Goal: Book appointment/travel/reservation

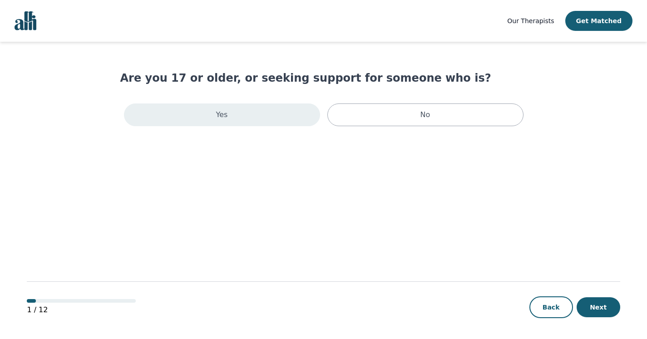
click at [224, 114] on p "Yes" at bounding box center [222, 114] width 12 height 11
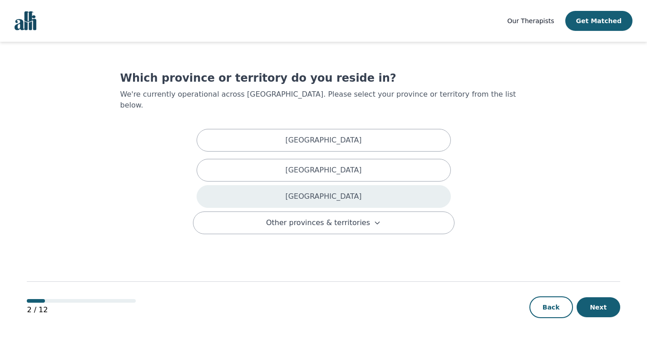
click at [222, 188] on div "[GEOGRAPHIC_DATA]" at bounding box center [324, 196] width 254 height 23
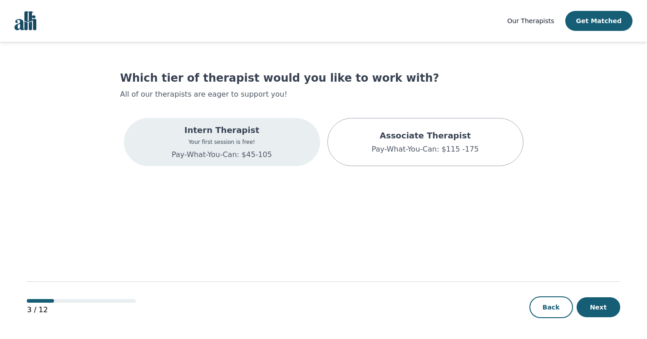
click at [219, 134] on p "Intern Therapist" at bounding box center [222, 130] width 100 height 13
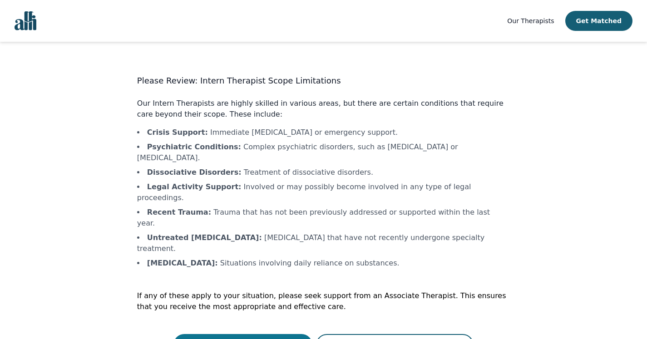
click at [232, 334] on button "Continue with a Intern Therapist" at bounding box center [242, 345] width 139 height 22
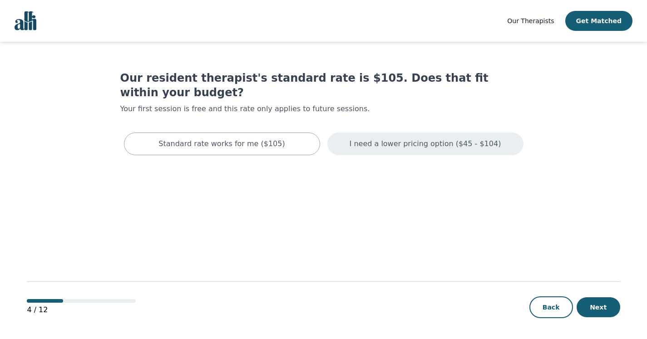
click at [392, 139] on p "I need a lower pricing option ($45 - $104)" at bounding box center [426, 144] width 152 height 11
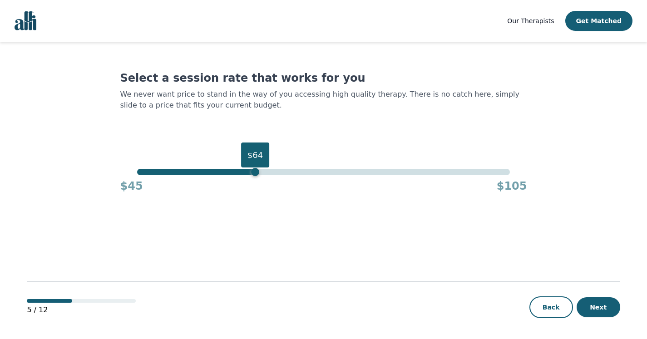
drag, startPoint x: 253, startPoint y: 175, endPoint x: 249, endPoint y: 205, distance: 30.2
click at [249, 205] on main "Select a session rate that works for you We never want price to stand in the wa…" at bounding box center [323, 191] width 593 height 298
drag, startPoint x: 256, startPoint y: 176, endPoint x: 234, endPoint y: 173, distance: 22.0
click at [234, 173] on div "$64 $45 $105" at bounding box center [323, 181] width 407 height 25
click at [234, 173] on div "$61" at bounding box center [323, 172] width 373 height 6
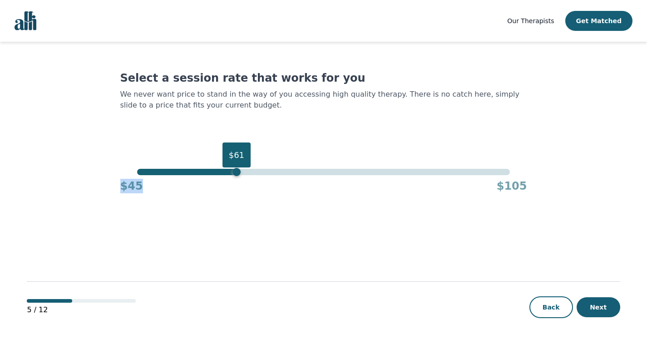
click at [215, 172] on div "$61" at bounding box center [323, 172] width 373 height 6
click at [201, 171] on div "$58" at bounding box center [323, 172] width 373 height 6
click at [192, 171] on div "$54" at bounding box center [323, 172] width 373 height 6
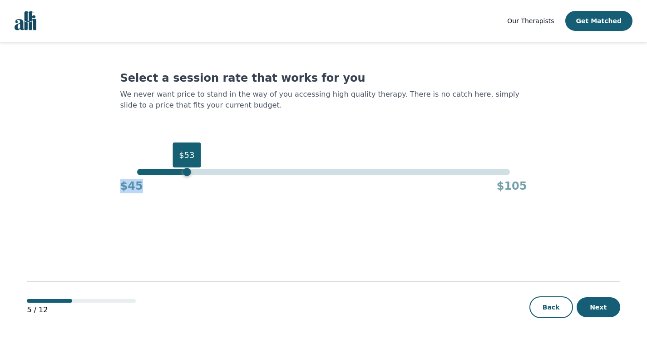
click at [187, 171] on div "$53" at bounding box center [323, 172] width 373 height 6
click at [180, 171] on div "$53" at bounding box center [323, 172] width 373 height 6
click at [177, 177] on div "$45 $105" at bounding box center [323, 184] width 407 height 18
click at [178, 169] on div "$52" at bounding box center [181, 172] width 8 height 8
click at [175, 174] on div "$51" at bounding box center [323, 172] width 373 height 6
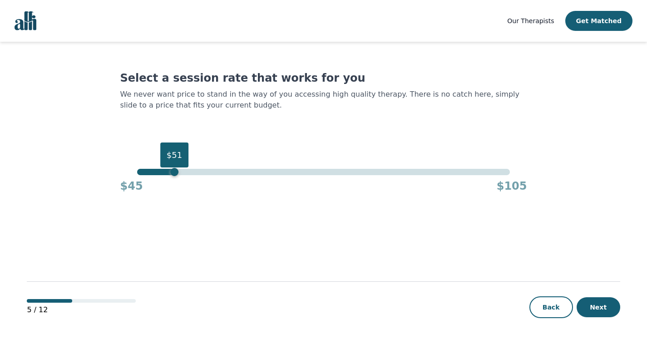
click at [175, 174] on div "$51" at bounding box center [174, 172] width 8 height 8
click at [170, 173] on div "$50" at bounding box center [168, 172] width 8 height 8
click at [594, 307] on button "Next" at bounding box center [599, 307] width 44 height 20
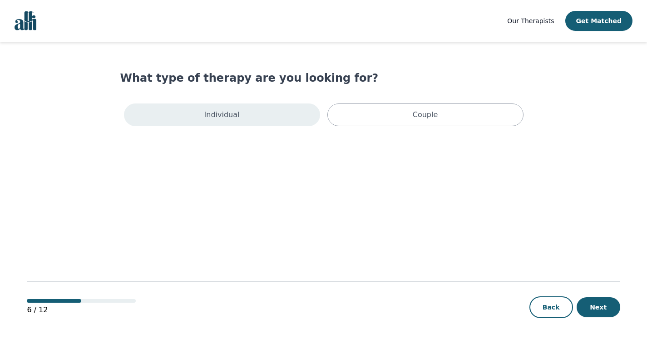
click at [216, 119] on p "Individual" at bounding box center [221, 114] width 35 height 11
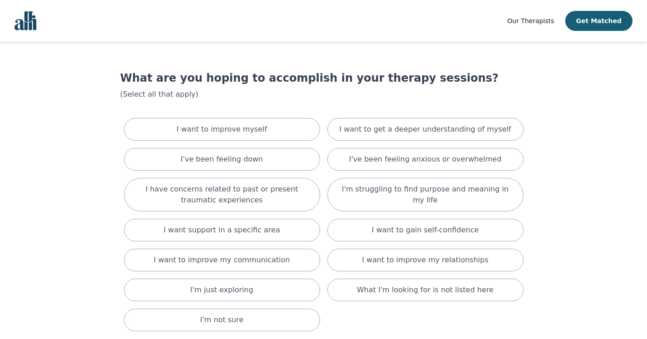
click at [38, 131] on main "What are you hoping to accomplish in your therapy sessions? (Select all that ap…" at bounding box center [323, 236] width 593 height 388
click at [48, 133] on main "What are you hoping to accomplish in your therapy sessions? (Select all that ap…" at bounding box center [323, 236] width 593 height 388
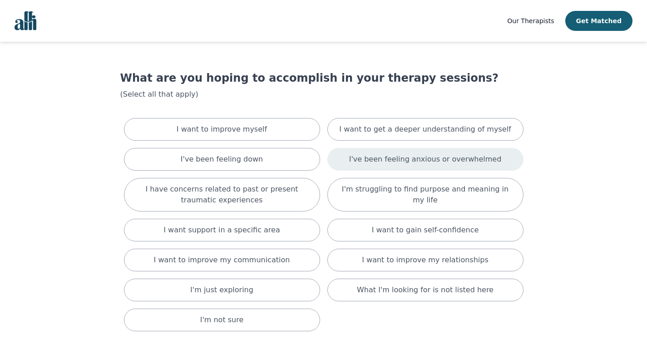
click at [386, 158] on p "I've been feeling anxious or overwhelmed" at bounding box center [425, 159] width 153 height 11
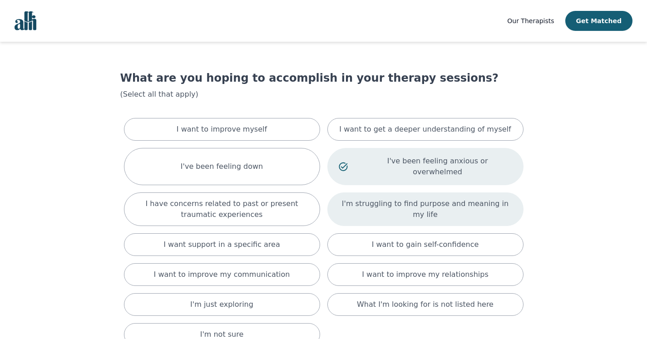
click at [385, 198] on p "I'm struggling to find purpose and meaning in my life" at bounding box center [425, 209] width 173 height 22
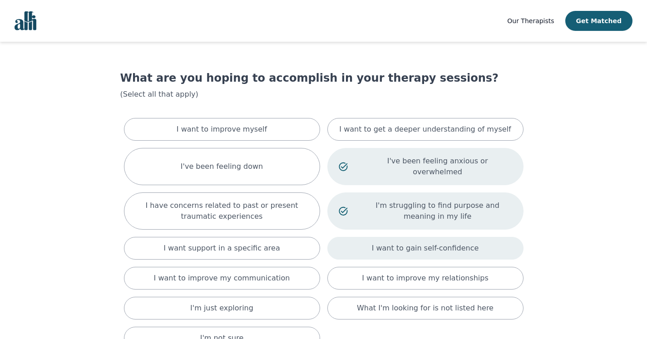
click at [392, 243] on p "I want to gain self-confidence" at bounding box center [425, 248] width 107 height 11
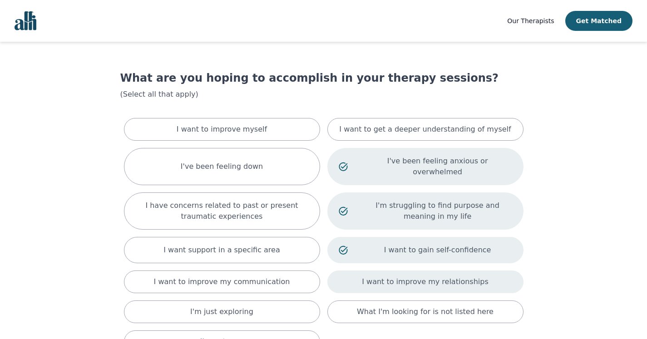
click at [391, 277] on p "I want to improve my relationships" at bounding box center [425, 282] width 126 height 11
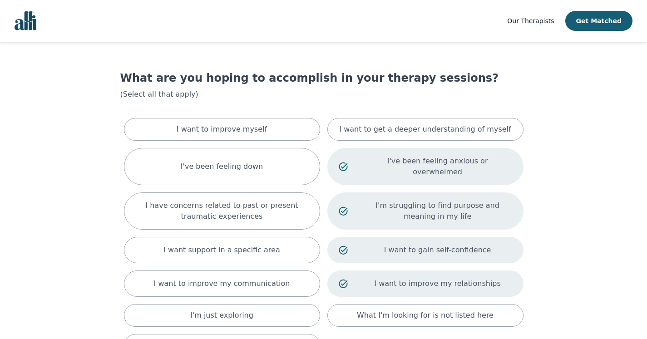
click at [33, 148] on main "What are you hoping to accomplish in your therapy sessions? (Select all that ap…" at bounding box center [323, 249] width 593 height 414
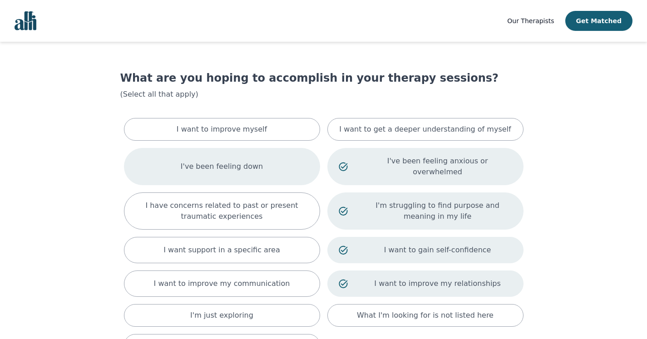
click at [187, 157] on div "I've been feeling down" at bounding box center [222, 166] width 196 height 37
click at [59, 171] on main "What are you hoping to accomplish in your therapy sessions? (Select all that ap…" at bounding box center [323, 249] width 593 height 414
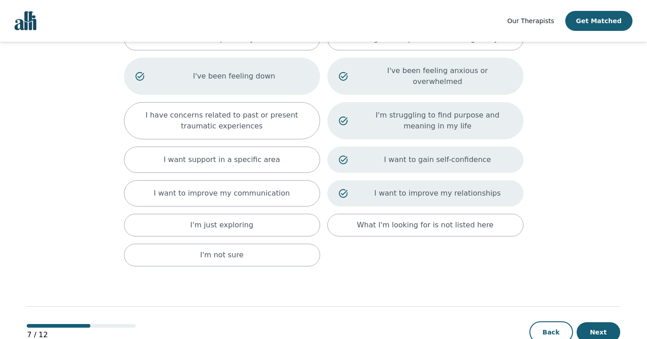
scroll to position [91, 0]
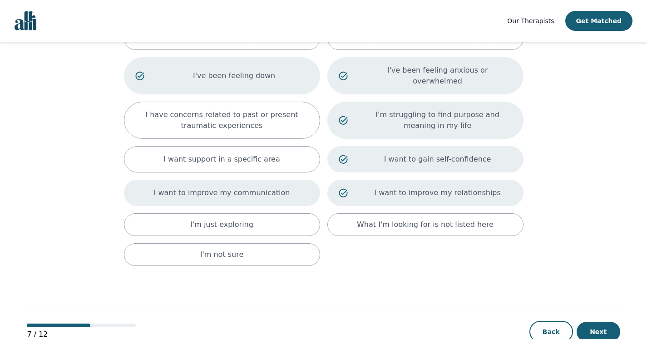
click at [152, 180] on div "I want to improve my communication" at bounding box center [222, 193] width 196 height 26
click at [599, 322] on button "Next" at bounding box center [599, 332] width 44 height 20
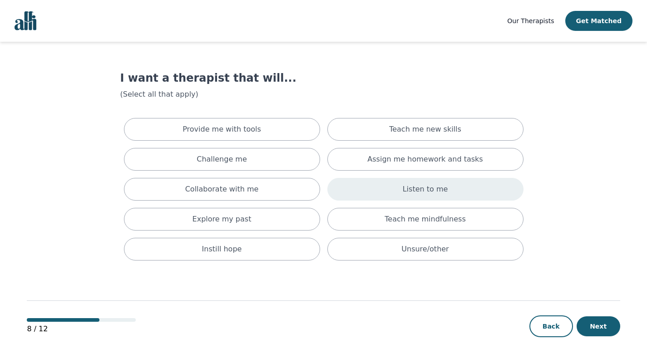
click at [401, 194] on div "Listen to me" at bounding box center [425, 189] width 196 height 23
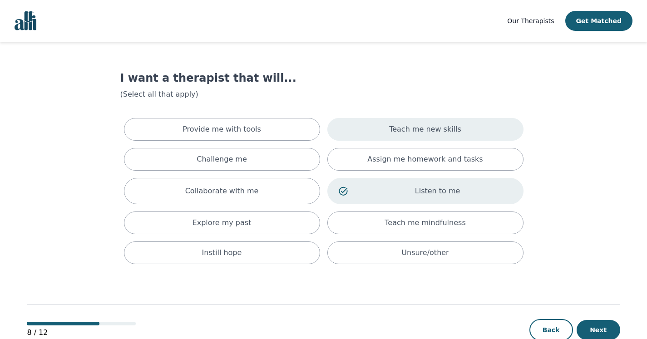
click at [400, 124] on p "Teach me new skills" at bounding box center [425, 129] width 72 height 11
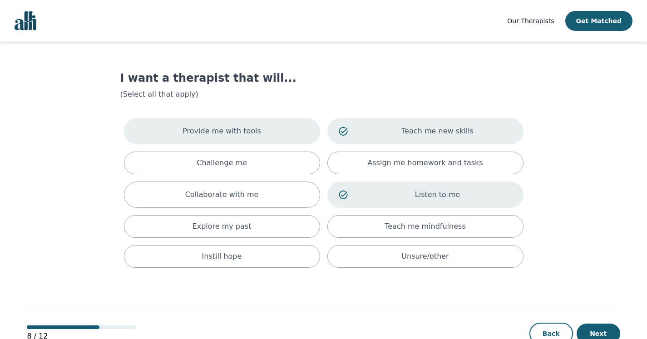
click at [214, 123] on div "Provide me with tools" at bounding box center [222, 131] width 196 height 26
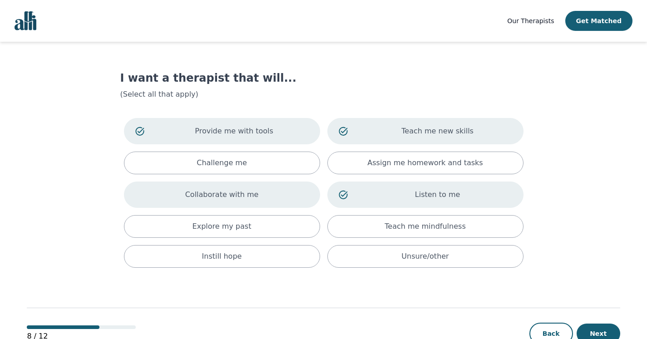
click at [193, 197] on p "Collaborate with me" at bounding box center [222, 194] width 74 height 11
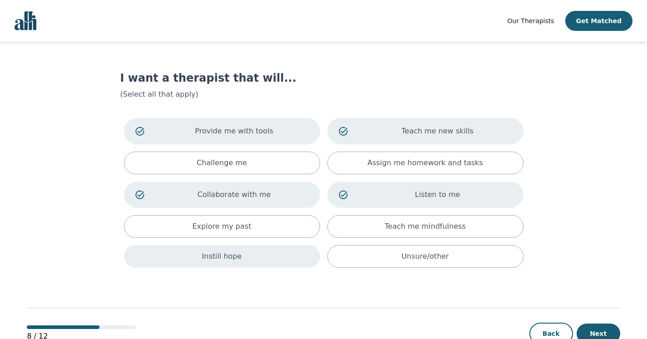
click at [197, 258] on div "Instill hope" at bounding box center [222, 256] width 196 height 23
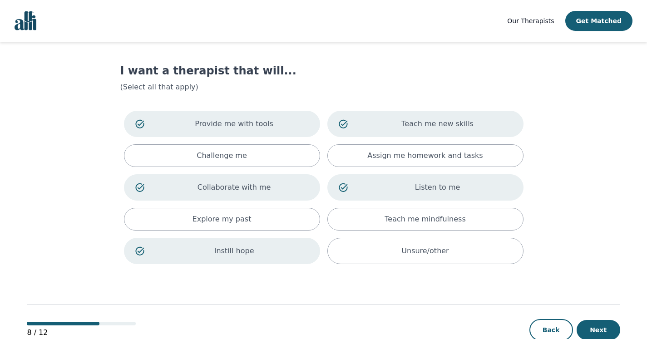
scroll to position [31, 0]
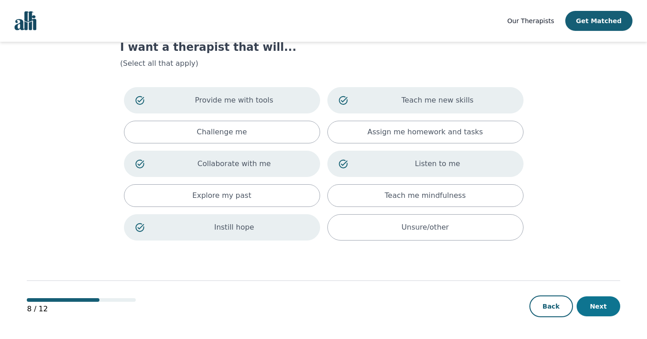
click at [593, 305] on button "Next" at bounding box center [599, 307] width 44 height 20
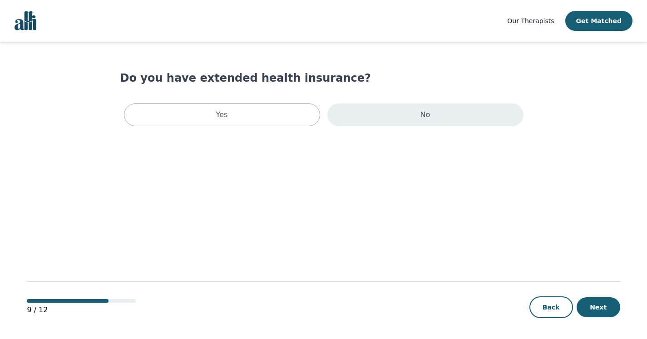
click at [406, 114] on div "No" at bounding box center [425, 115] width 196 height 23
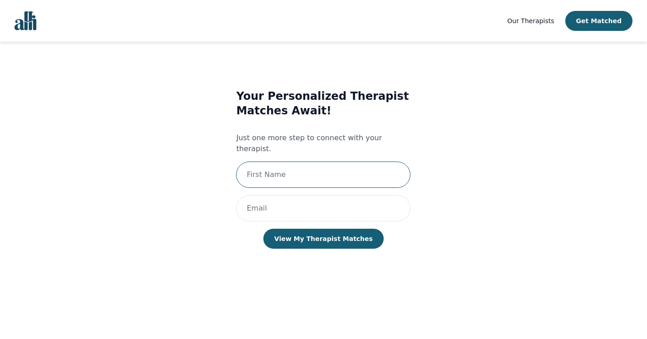
click at [297, 162] on input "text" at bounding box center [323, 175] width 174 height 26
type input "[PERSON_NAME]"
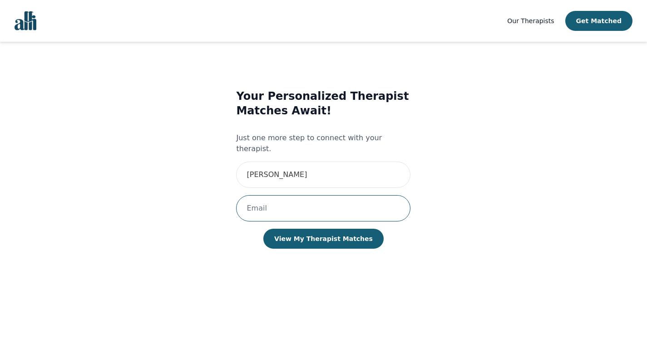
click at [291, 200] on input "email" at bounding box center [323, 208] width 174 height 26
type input "[EMAIL_ADDRESS][DOMAIN_NAME]"
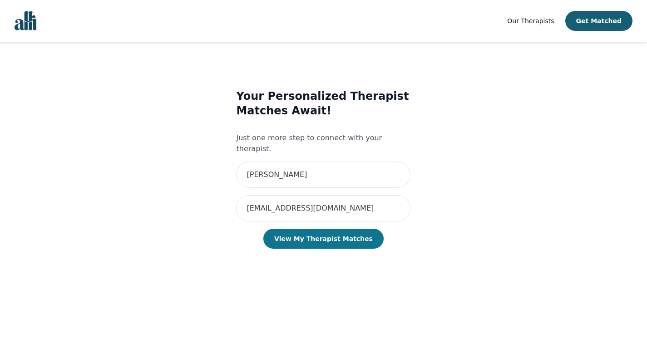
click at [304, 230] on button "View My Therapist Matches" at bounding box center [323, 239] width 120 height 20
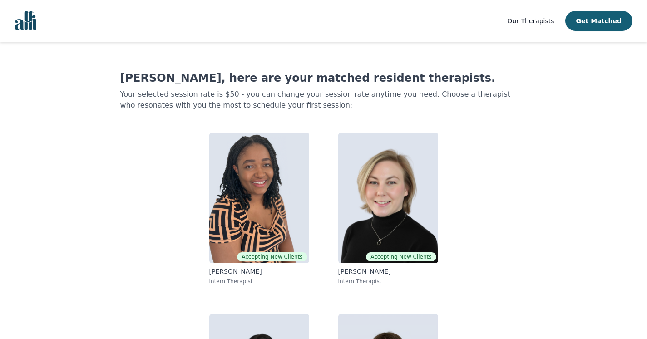
scroll to position [135, 0]
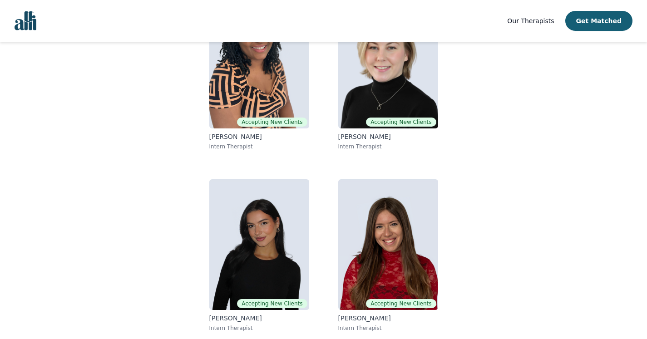
click at [525, 127] on div "[PERSON_NAME], here are your matched resident therapists. Your selected session…" at bounding box center [323, 137] width 407 height 403
click at [518, 142] on div "[PERSON_NAME], here are your matched resident therapists. Your selected session…" at bounding box center [323, 137] width 407 height 403
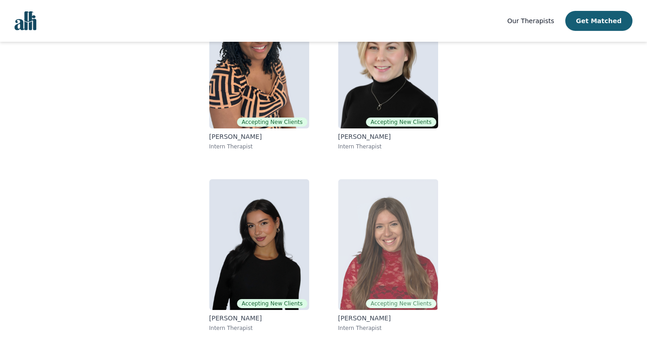
click at [403, 250] on img at bounding box center [388, 244] width 100 height 131
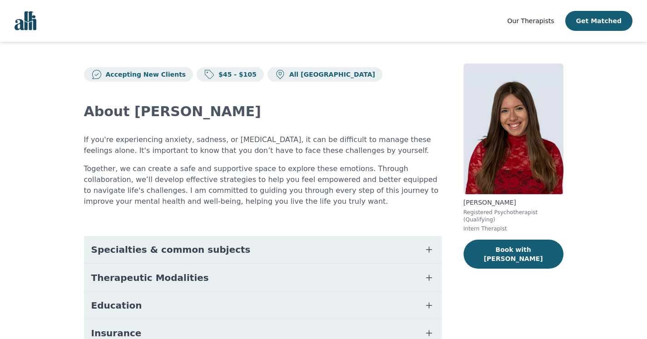
click at [36, 174] on main "Accepting New Clients $45 - $105 All Canada About [PERSON_NAME] If you're exper…" at bounding box center [323, 250] width 647 height 417
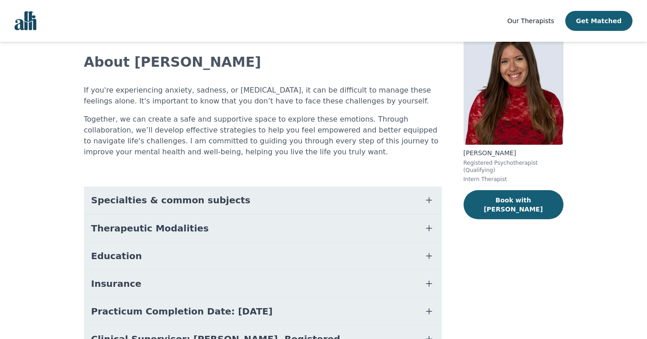
scroll to position [107, 0]
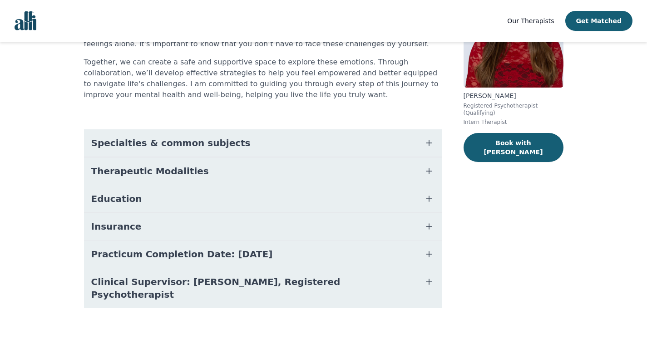
click at [430, 141] on icon "button" at bounding box center [429, 143] width 11 height 11
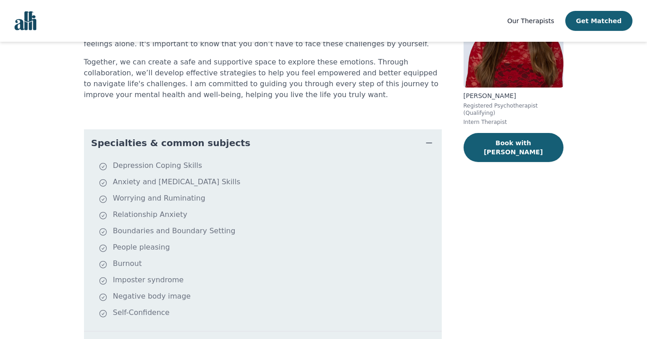
click at [508, 186] on div "[PERSON_NAME] Registered Psychotherapist (Qualifying) Intern Therapist Book wit…" at bounding box center [514, 231] width 100 height 548
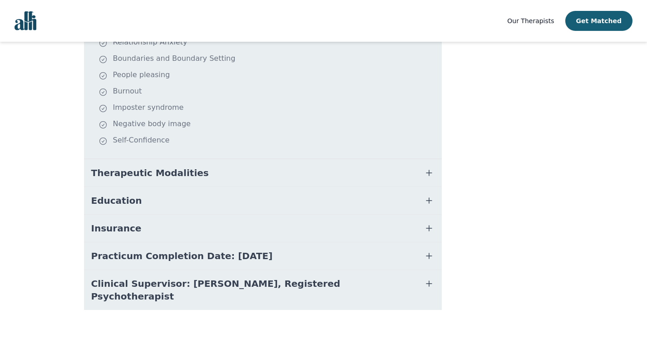
scroll to position [281, 0]
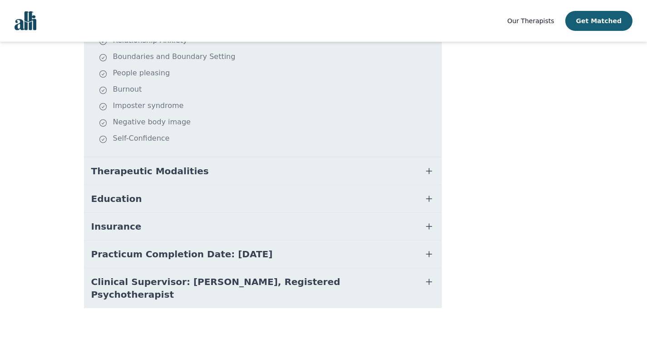
click at [431, 168] on icon "button" at bounding box center [429, 171] width 11 height 11
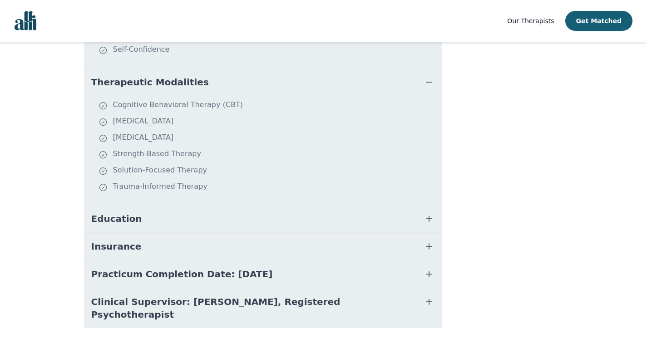
scroll to position [390, 0]
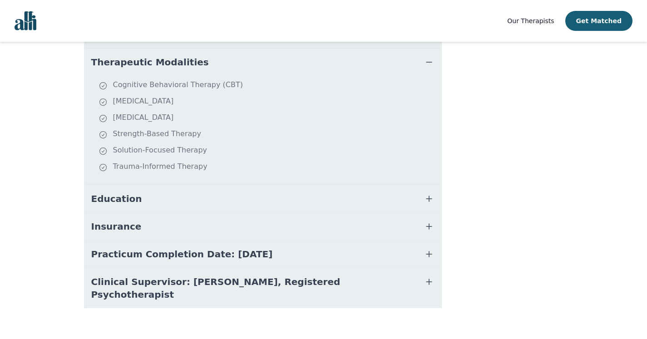
click at [425, 194] on icon "button" at bounding box center [429, 198] width 11 height 11
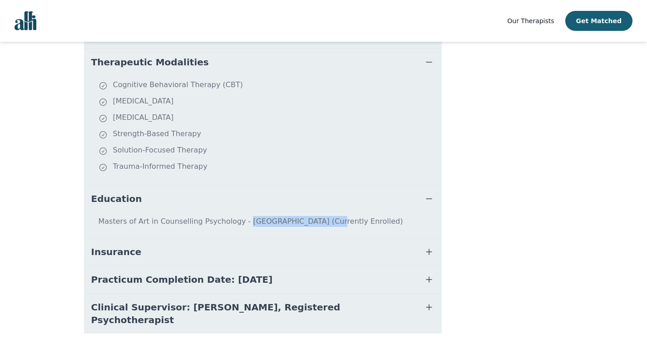
drag, startPoint x: 299, startPoint y: 221, endPoint x: 237, endPoint y: 226, distance: 62.9
click at [237, 226] on p "Masters of Art in Counselling Psychology - [GEOGRAPHIC_DATA] (Currently Enrolle…" at bounding box center [263, 225] width 351 height 18
copy p "[GEOGRAPHIC_DATA] ("
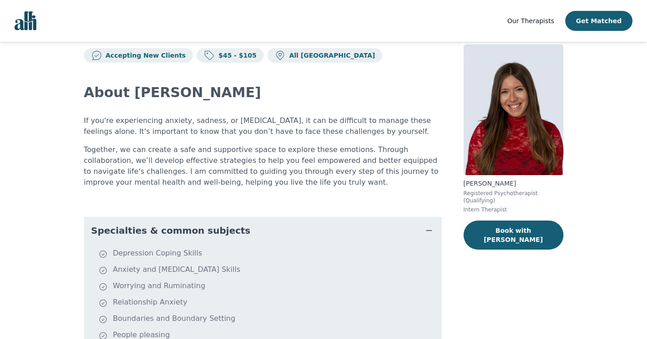
scroll to position [0, 0]
